Goal: Transaction & Acquisition: Purchase product/service

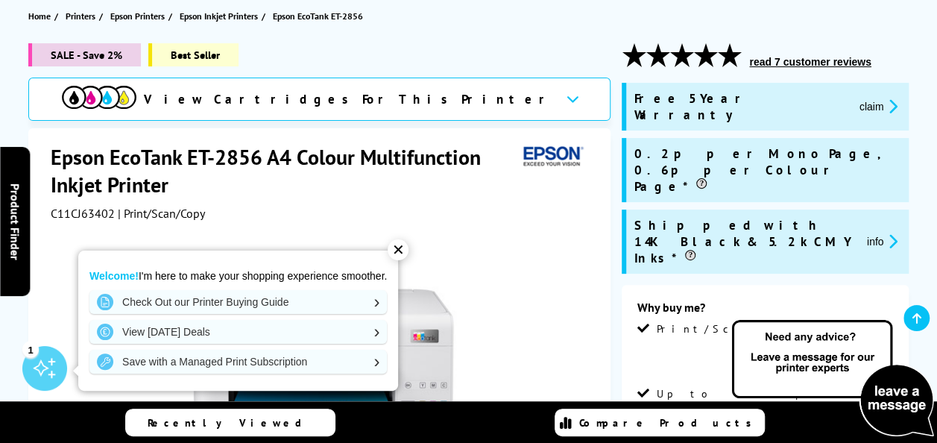
scroll to position [167, 0]
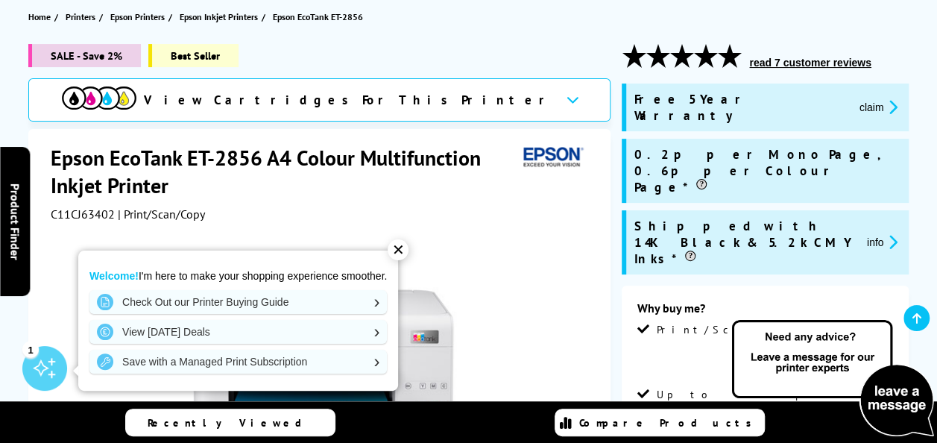
click at [405, 253] on div "✕" at bounding box center [398, 249] width 21 height 21
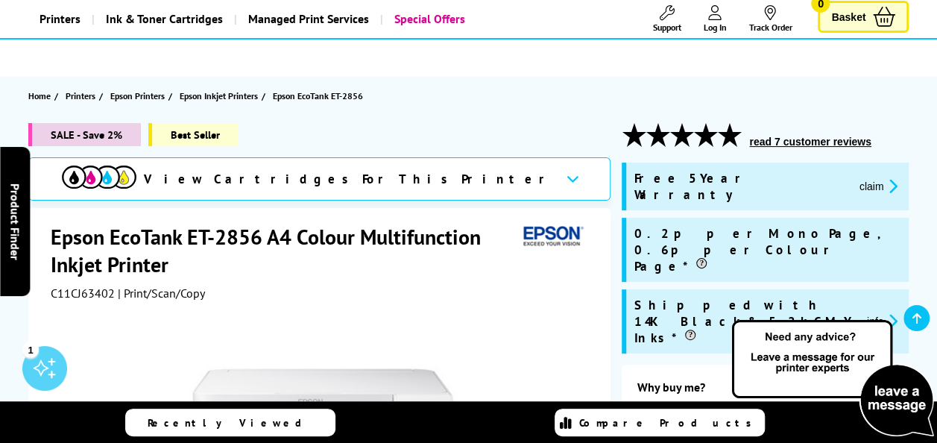
scroll to position [0, 0]
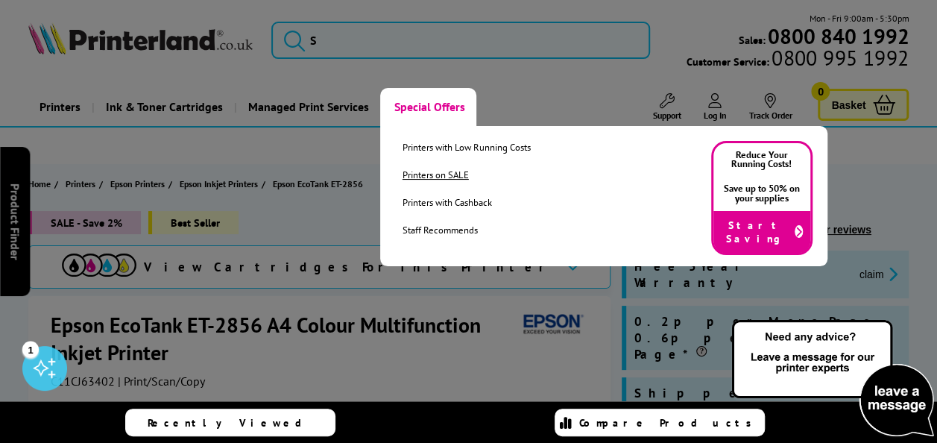
click at [451, 174] on link "Printers on SALE" at bounding box center [466, 174] width 128 height 13
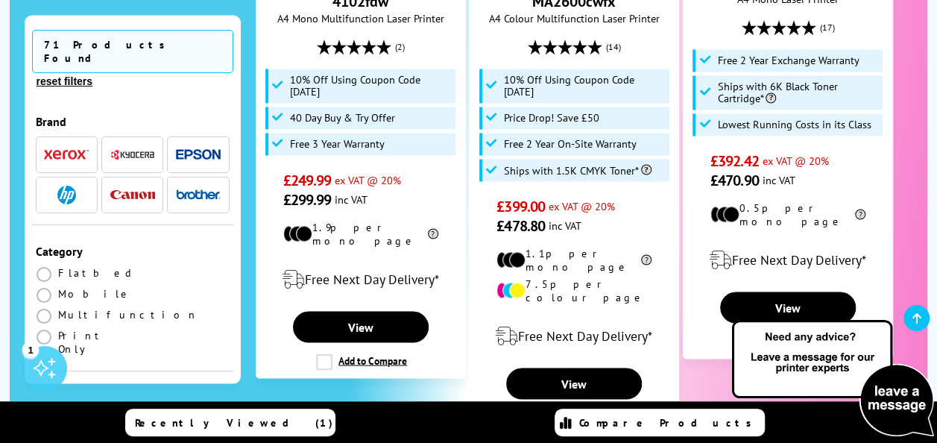
scroll to position [1278, 0]
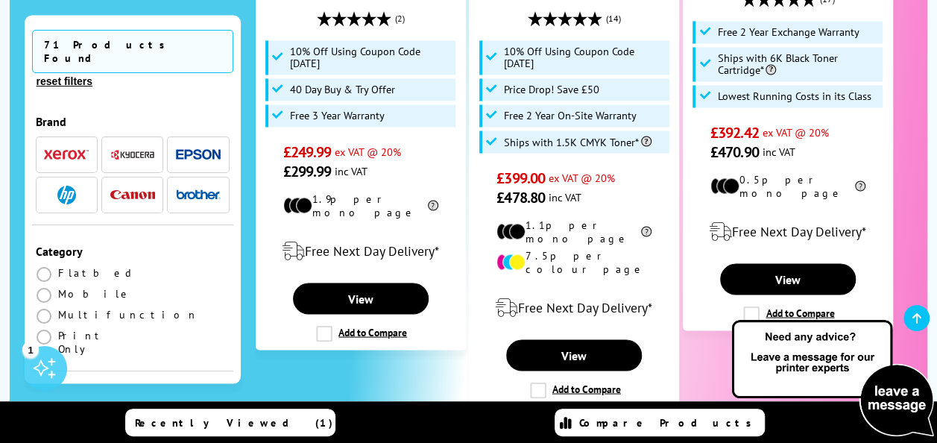
click at [57, 186] on img "button" at bounding box center [66, 195] width 19 height 19
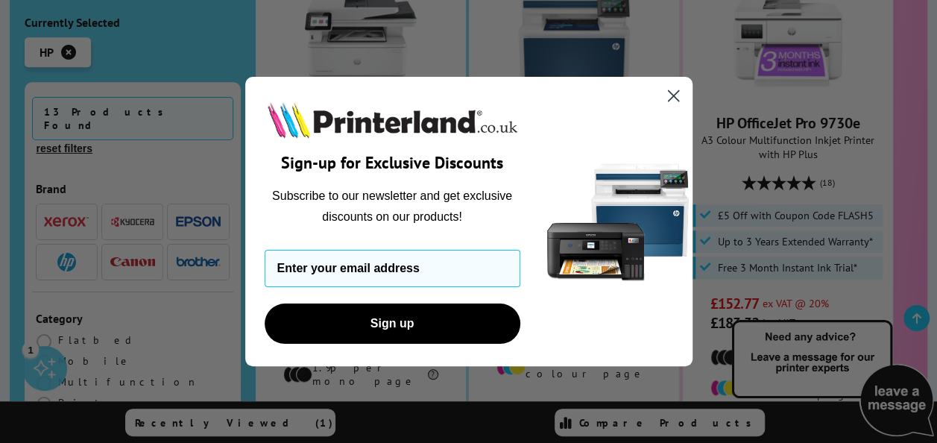
scroll to position [468, 0]
click at [672, 99] on circle "Close dialog" at bounding box center [672, 95] width 25 height 25
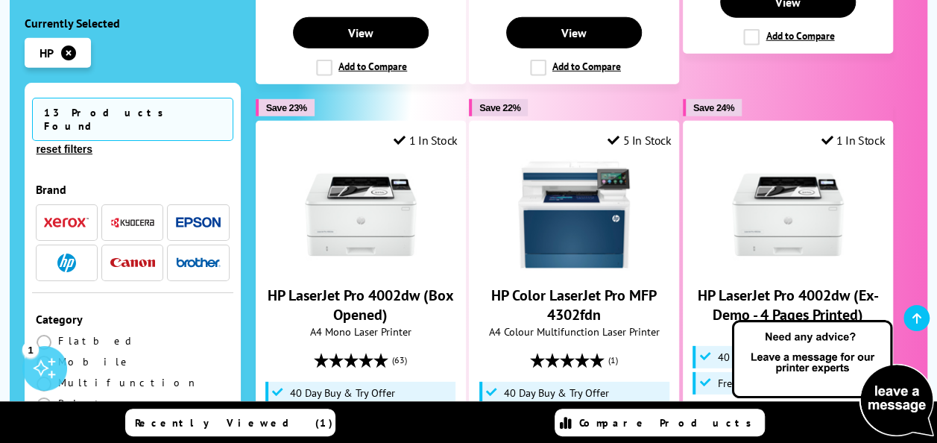
scroll to position [2077, 0]
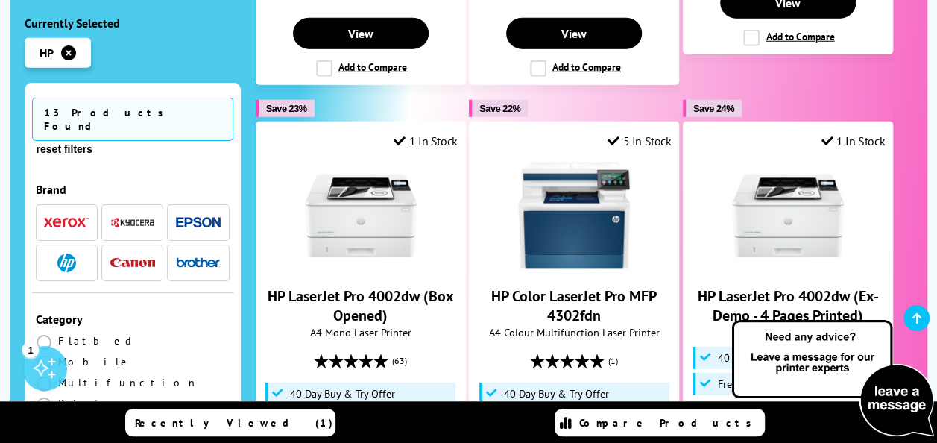
click at [97, 142] on button "reset filters" at bounding box center [64, 148] width 65 height 13
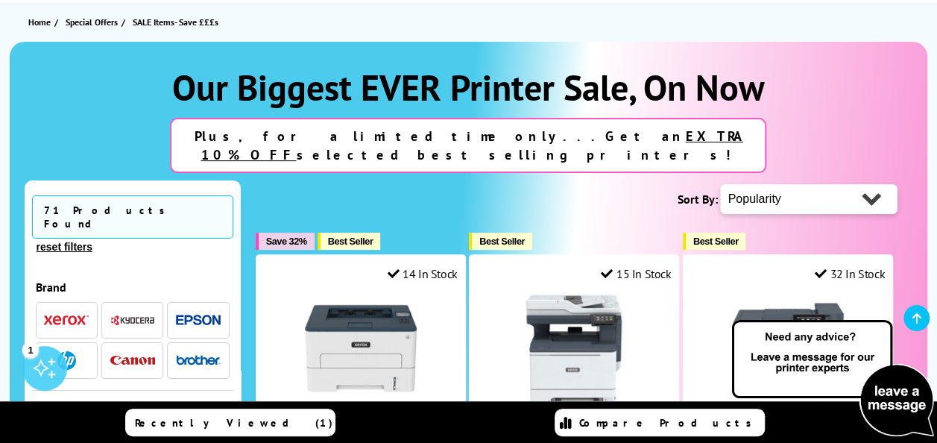
scroll to position [163, 0]
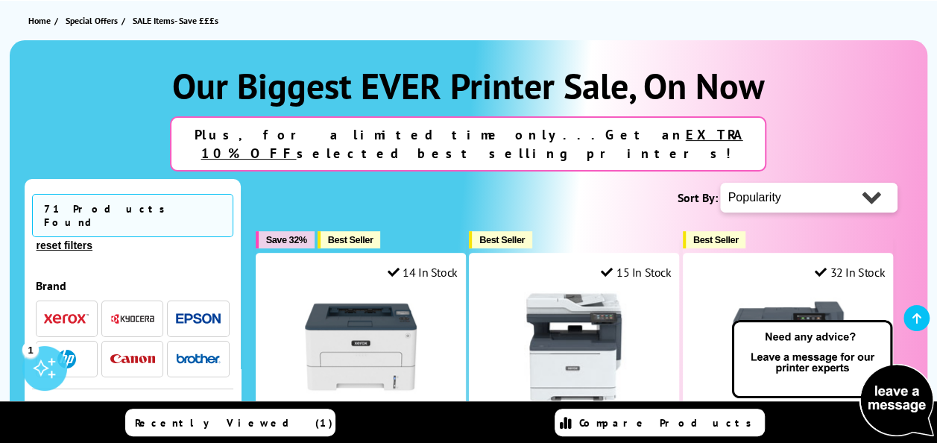
click at [862, 183] on select "Popularity Rating Price - Low to High Price - High to Low Running Costs - Low t…" at bounding box center [808, 198] width 177 height 30
select select "Price Ascending"
click at [720, 183] on select "Popularity Rating Price - Low to High Price - High to Low Running Costs - Low t…" at bounding box center [808, 198] width 177 height 30
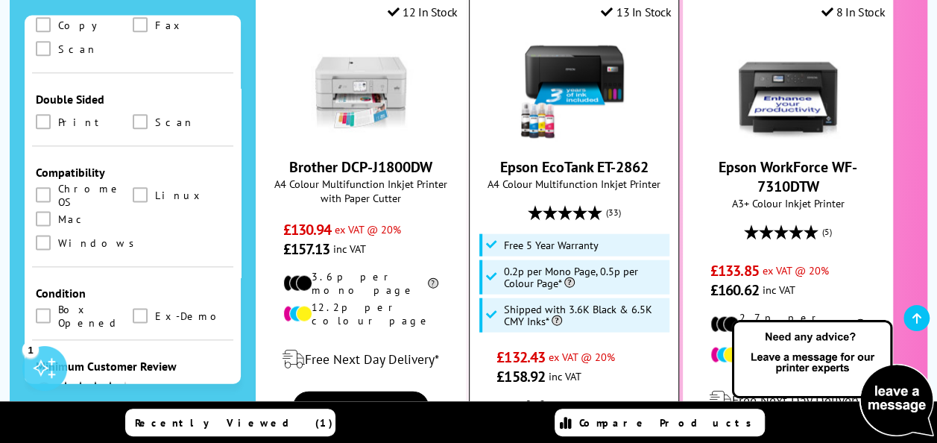
scroll to position [932, 0]
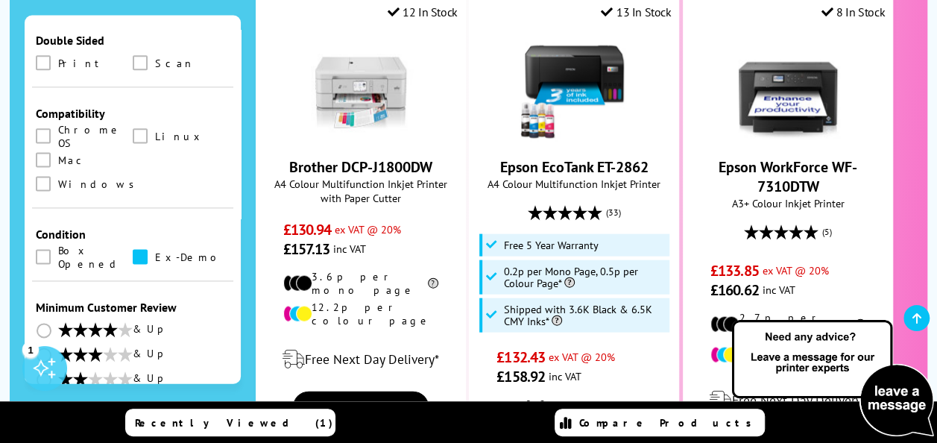
drag, startPoint x: 630, startPoint y: 159, endPoint x: 140, endPoint y: 106, distance: 493.3
click at [140, 249] on span at bounding box center [140, 256] width 15 height 15
click at [154, 251] on input "checkbox" at bounding box center [154, 251] width 0 height 0
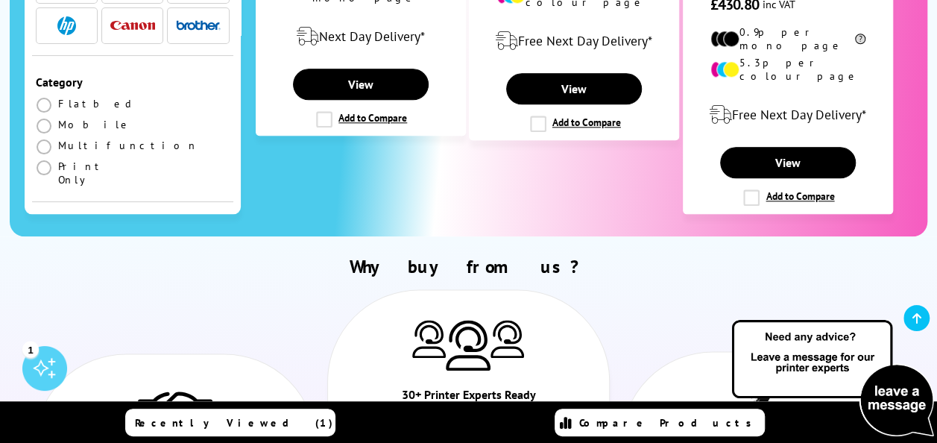
scroll to position [777, 0]
